Goal: Task Accomplishment & Management: Use online tool/utility

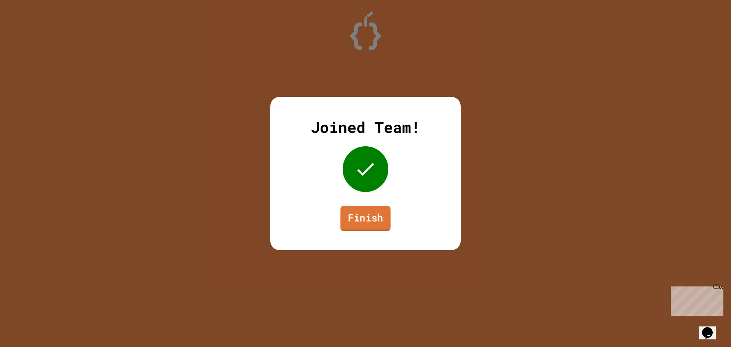
click at [389, 224] on link "Finish" at bounding box center [365, 218] width 50 height 25
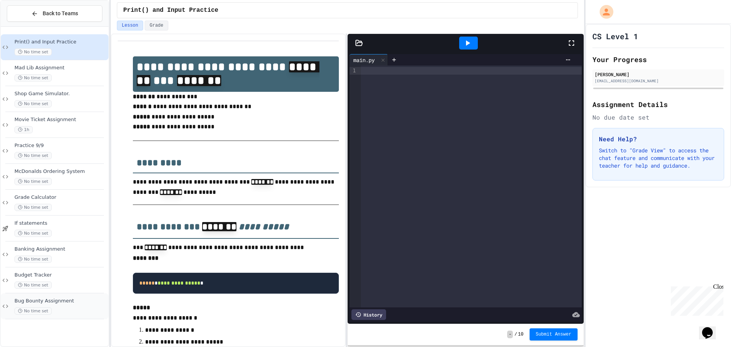
click at [48, 306] on div "Bug Bounty Assignment No time set" at bounding box center [60, 306] width 92 height 17
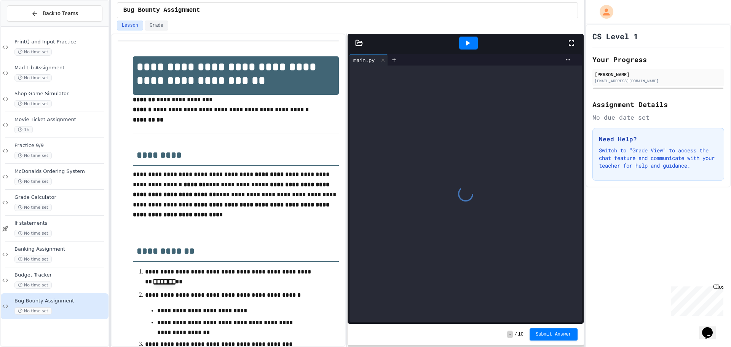
click at [59, 281] on div "No time set" at bounding box center [60, 284] width 92 height 7
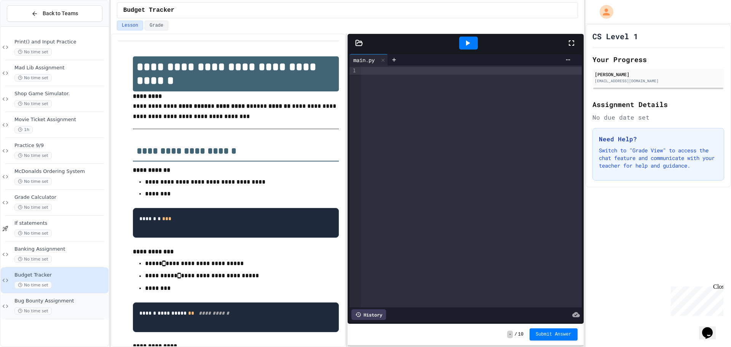
click at [50, 306] on div "Bug Bounty Assignment No time set" at bounding box center [60, 306] width 92 height 17
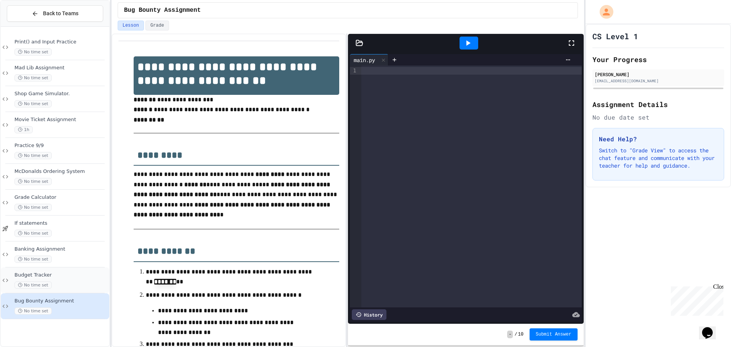
click at [77, 281] on div "Budget Tracker No time set" at bounding box center [60, 280] width 93 height 17
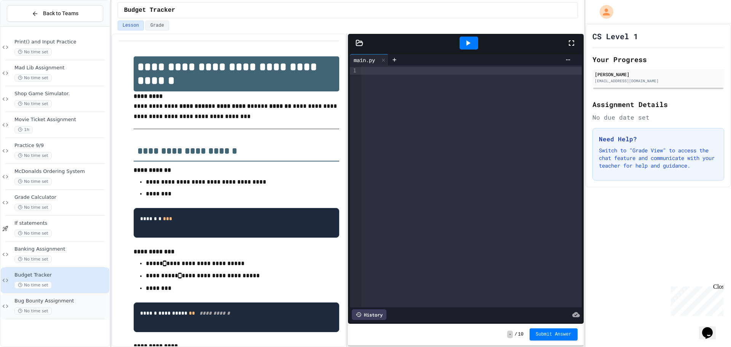
click at [65, 300] on span "Bug Bounty Assignment" at bounding box center [60, 301] width 93 height 6
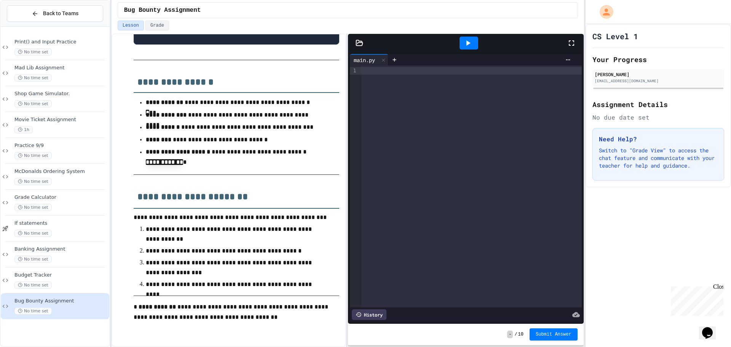
scroll to position [549, 0]
click at [72, 281] on div "No time set" at bounding box center [60, 284] width 93 height 7
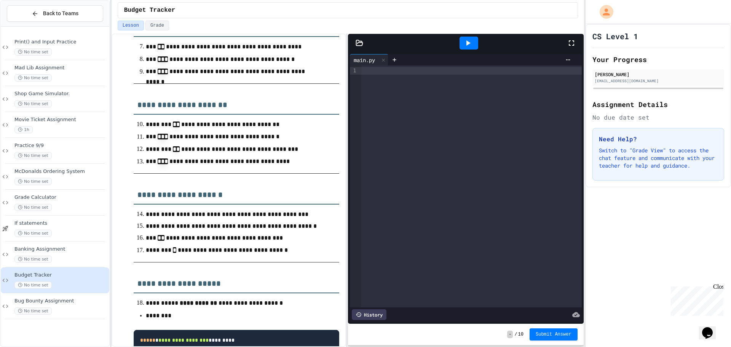
scroll to position [899, 0]
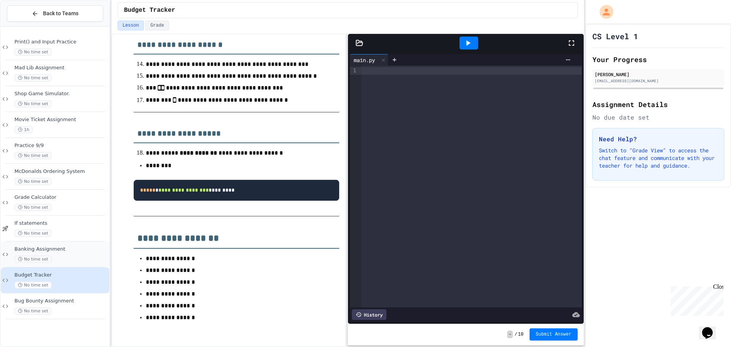
click at [23, 248] on span "Banking Assignment" at bounding box center [60, 249] width 93 height 6
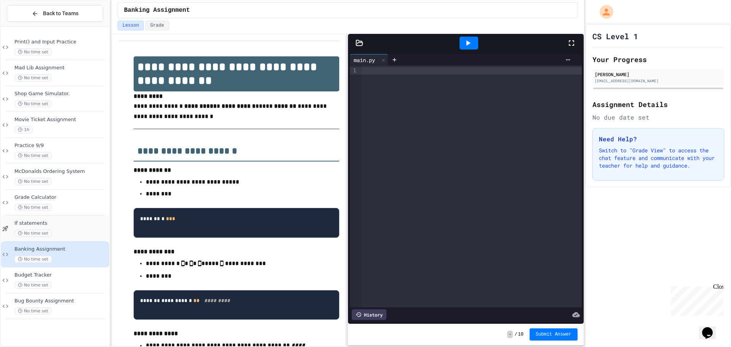
click at [73, 233] on div "No time set" at bounding box center [60, 233] width 93 height 7
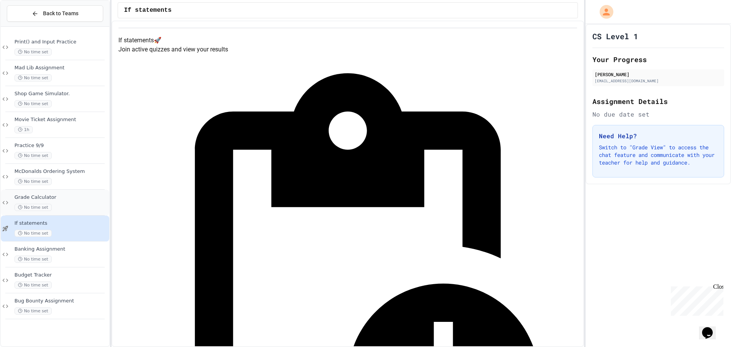
click at [77, 208] on div "No time set" at bounding box center [60, 207] width 93 height 7
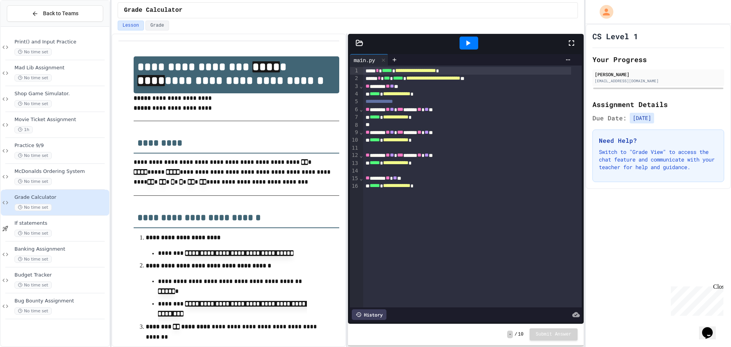
click at [73, 256] on div "No time set" at bounding box center [60, 258] width 93 height 7
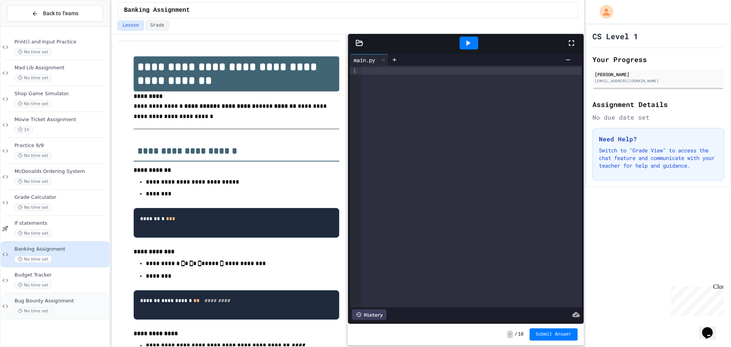
click at [81, 313] on div "No time set" at bounding box center [60, 310] width 93 height 7
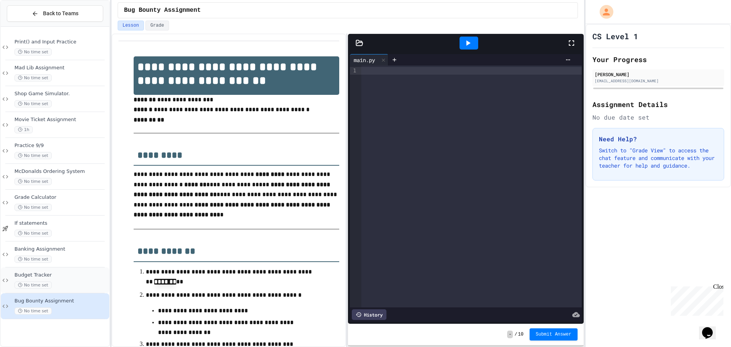
click at [86, 282] on div "No time set" at bounding box center [60, 284] width 93 height 7
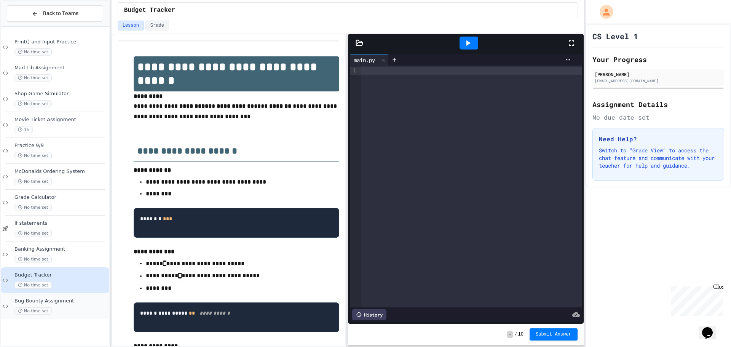
click at [55, 311] on div "No time set" at bounding box center [60, 310] width 93 height 7
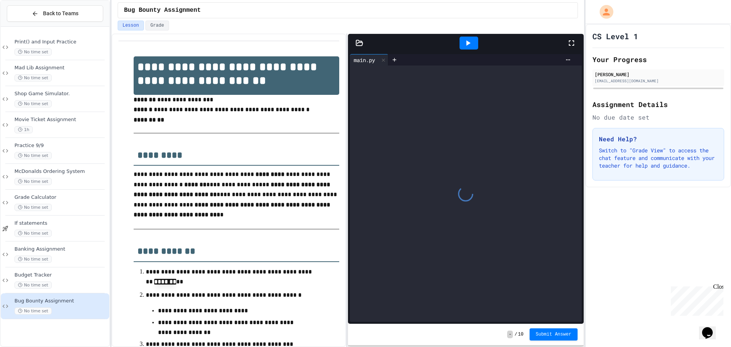
click at [57, 286] on div "No time set" at bounding box center [60, 284] width 93 height 7
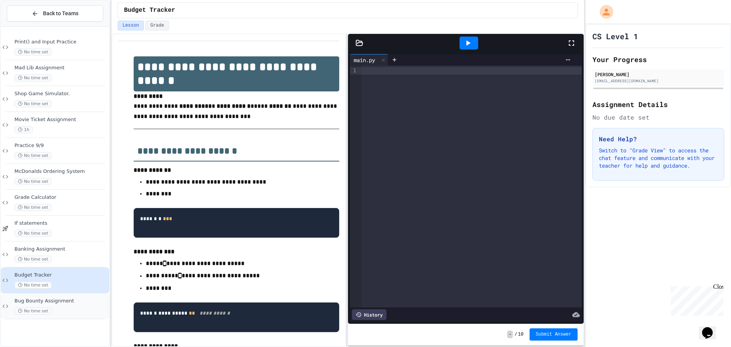
click at [59, 310] on div "No time set" at bounding box center [60, 310] width 93 height 7
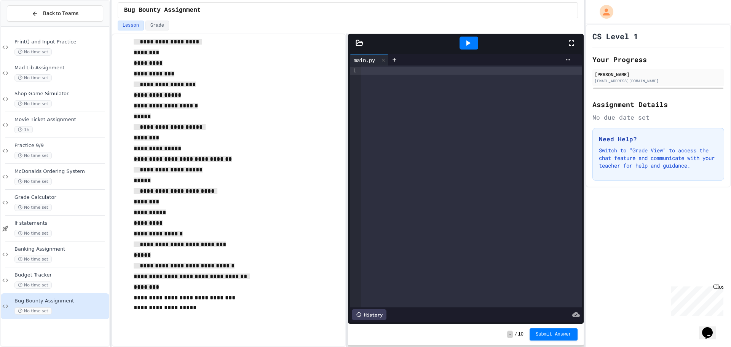
scroll to position [1686, 0]
drag, startPoint x: 131, startPoint y: 254, endPoint x: 258, endPoint y: 293, distance: 132.9
copy div "**********"
